Goal: Navigation & Orientation: Understand site structure

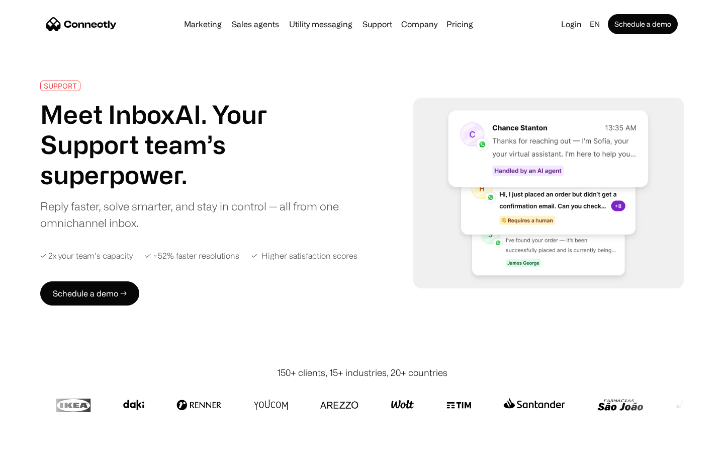
scroll to position [3948, 0]
